Goal: Browse casually

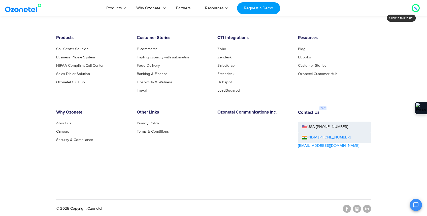
scroll to position [2747, 0]
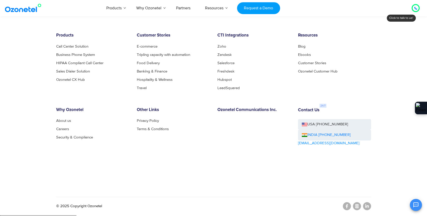
click at [366, 205] on div "OK Ozonetel Bot Ozonetel recognized as a Leader by G2 for CCAAS ​ 0" at bounding box center [367, 204] width 109 height 13
click at [368, 208] on div "OK Ozonetel Bot Ozonetel recognized as a Leader by G2 for CCAAS ​ 0" at bounding box center [367, 204] width 109 height 13
click at [366, 208] on div "OK Ozonetel Bot Ozonetel recognized as a Leader by G2 for CCAAS ​ 0" at bounding box center [367, 204] width 109 height 13
click at [370, 185] on div "Products Call Center Solution Business Phone System HIPAA Compliant Call Center…" at bounding box center [213, 112] width 323 height 159
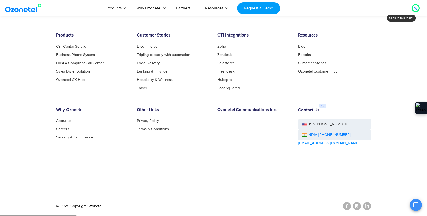
click at [366, 205] on div "OK Ozonetel Bot Ozonetel recognized as a Leader by G2 for CCAAS ​ 0" at bounding box center [367, 204] width 109 height 13
click at [369, 208] on div "OK Ozonetel Bot Ozonetel recognized as a Leader by G2 for CCAAS ​ 0" at bounding box center [367, 204] width 109 height 13
click at [364, 176] on div "Products Call Center Solution Business Phone System HIPAA Compliant Call Center…" at bounding box center [213, 112] width 323 height 159
click at [366, 206] on div "OK Ozonetel Bot Ozonetel recognized as a Leader by G2 for CCAAS ​ 0" at bounding box center [367, 204] width 109 height 13
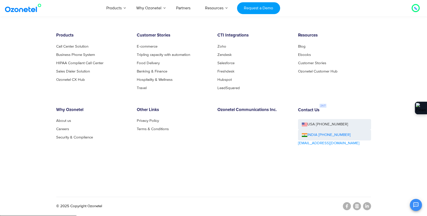
click at [359, 208] on div "OK Ozonetel Bot Ozonetel recognized as a Leader by G2 for CCAAS ​ 0" at bounding box center [367, 204] width 109 height 13
click at [347, 208] on div "OK Ozonetel Bot Ozonetel recognized as a Leader by G2 for CCAAS ​ 0" at bounding box center [367, 204] width 109 height 13
